Goal: Navigation & Orientation: Go to known website

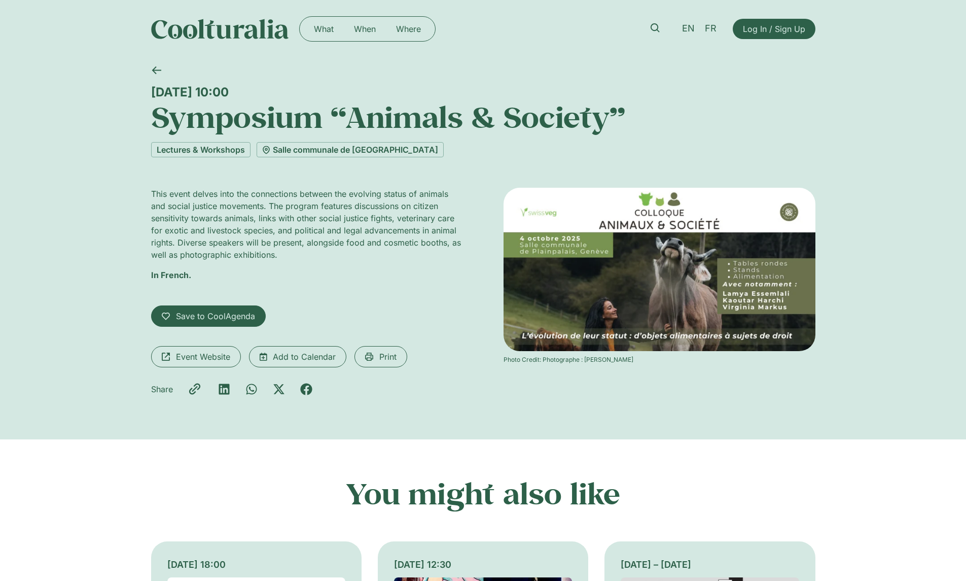
click at [676, 276] on img at bounding box center [660, 269] width 312 height 163
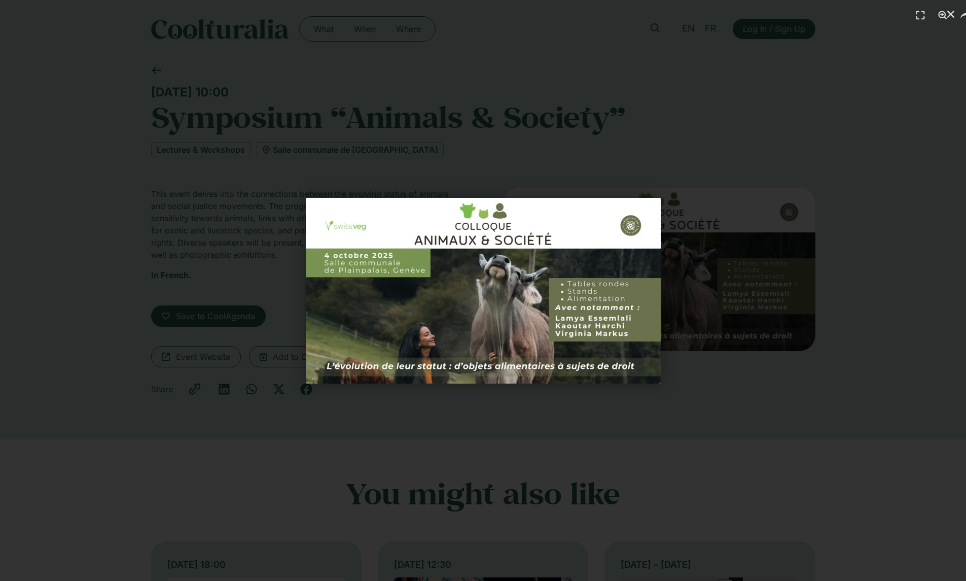
click at [653, 138] on div "1 / 1" at bounding box center [482, 290] width 895 height 510
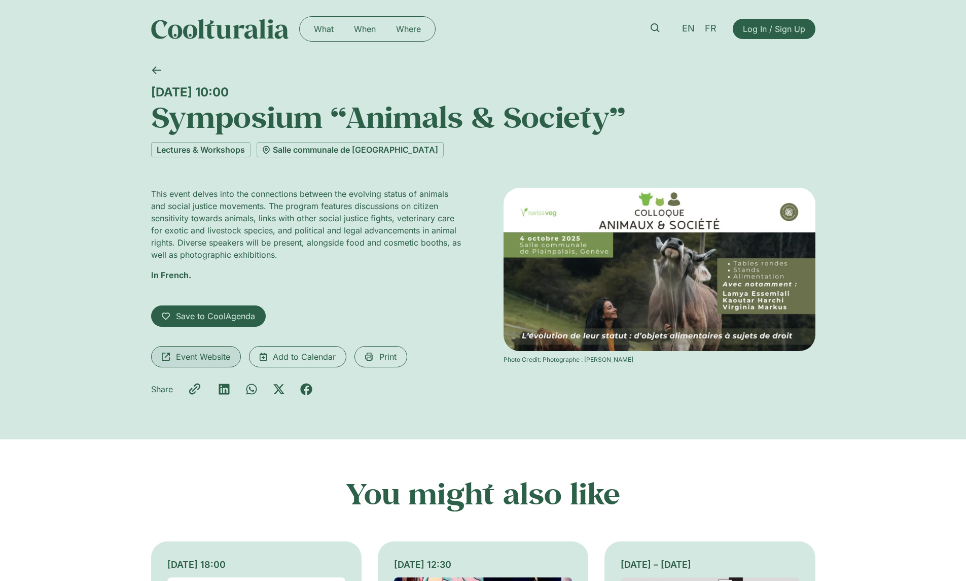
click at [189, 356] on span "Event Website" at bounding box center [203, 356] width 54 height 12
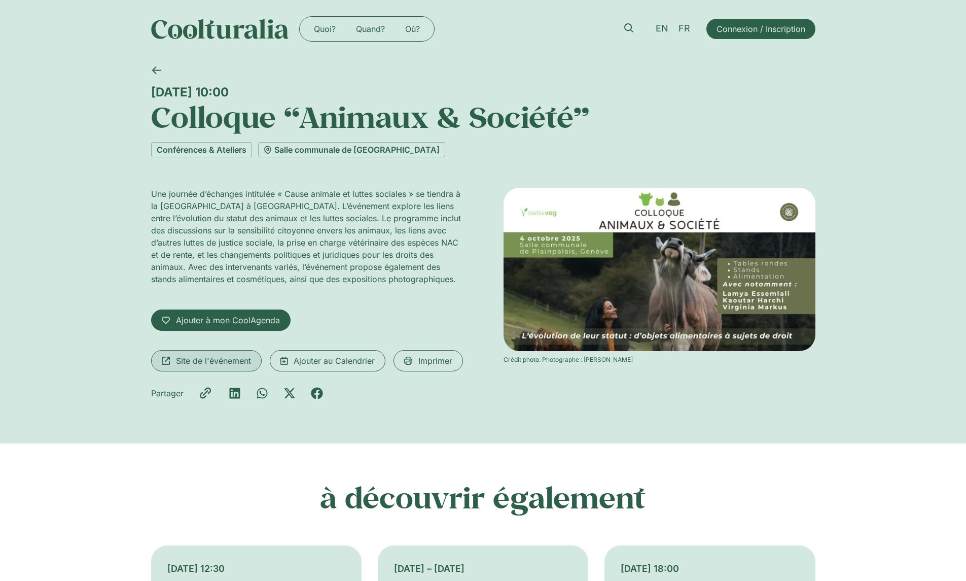
click at [209, 361] on span "Site de l'événement" at bounding box center [213, 360] width 75 height 12
